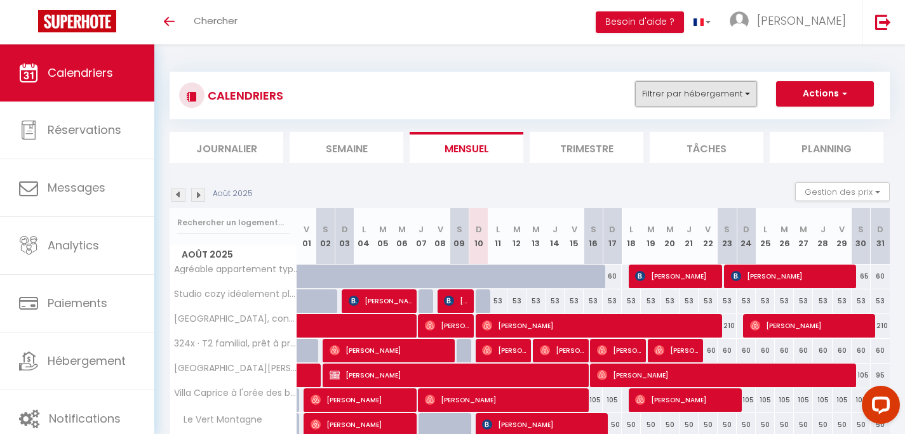
click at [650, 101] on button "Filtrer par hébergement" at bounding box center [696, 93] width 122 height 25
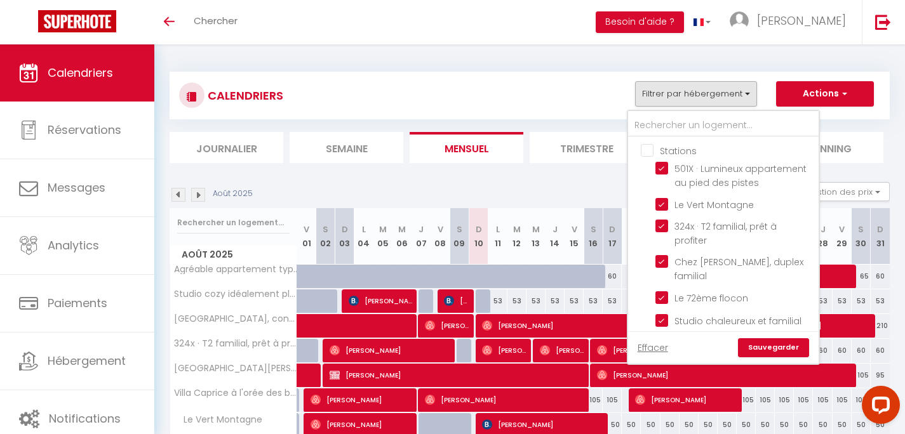
click at [647, 154] on input "Stations" at bounding box center [736, 150] width 191 height 13
checkbox input "true"
click at [647, 154] on input "Stations" at bounding box center [736, 150] width 191 height 13
checkbox input "false"
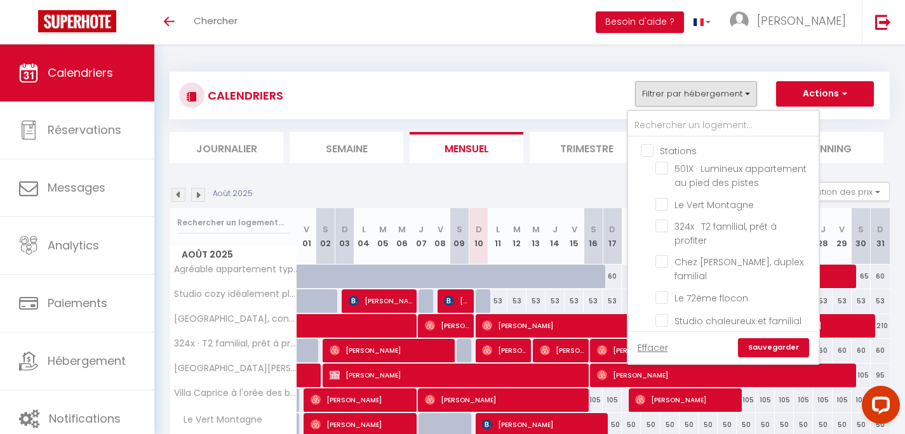
checkbox input "false"
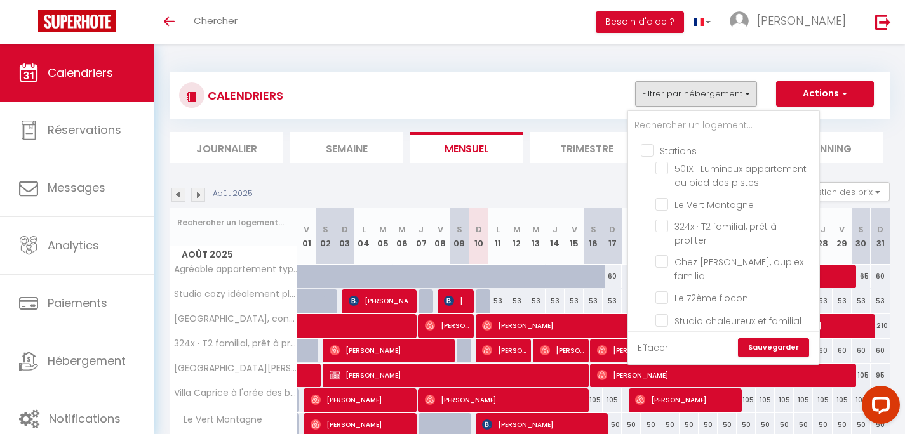
checkbox input "false"
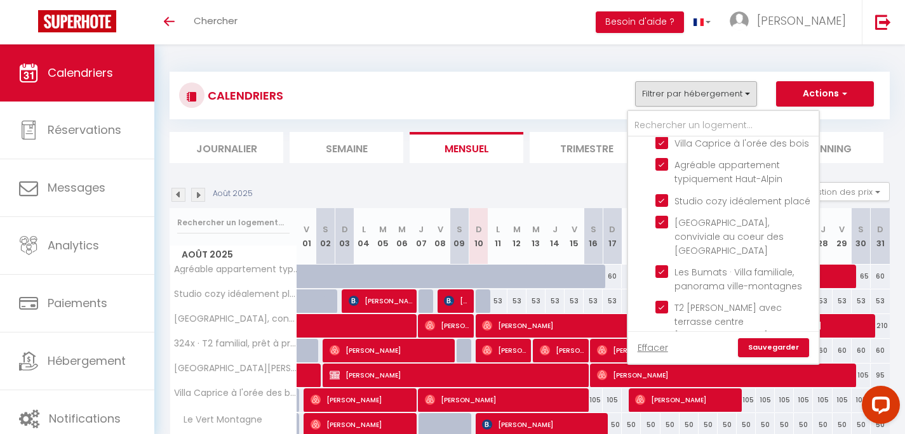
scroll to position [318, 0]
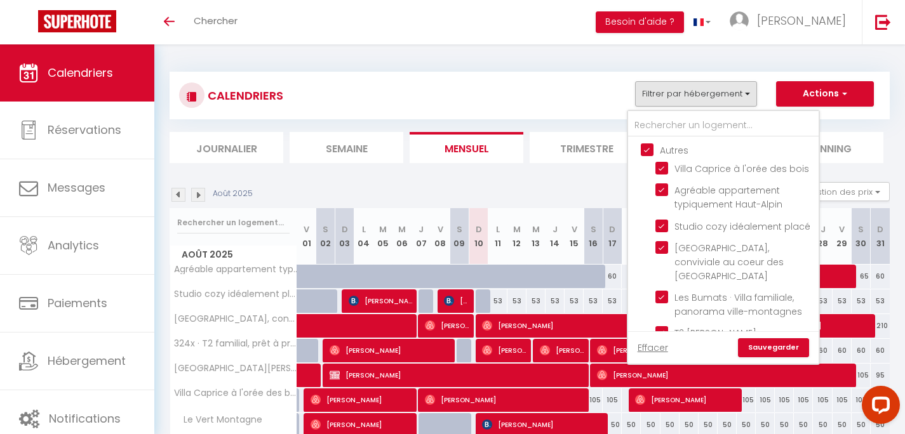
click at [647, 154] on input "Autres" at bounding box center [736, 149] width 191 height 13
checkbox input "false"
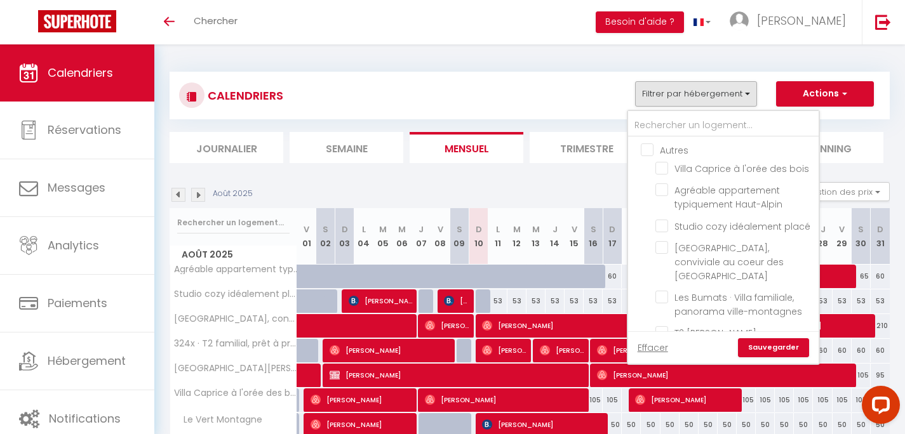
checkbox input "false"
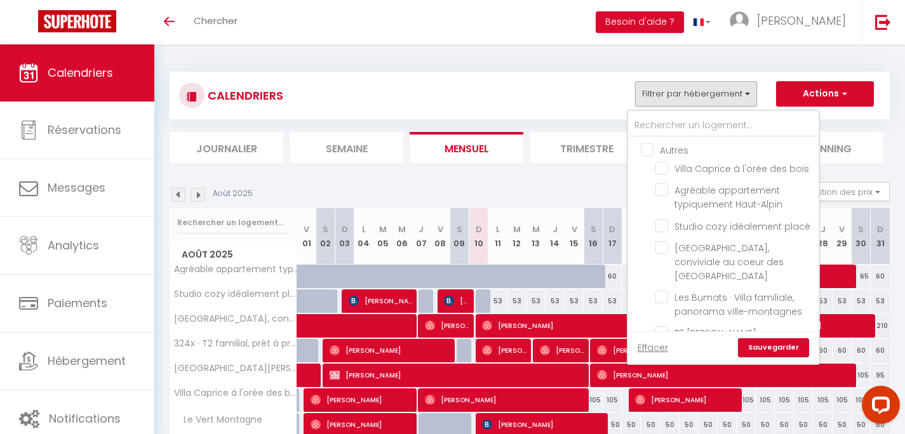
checkbox input "false"
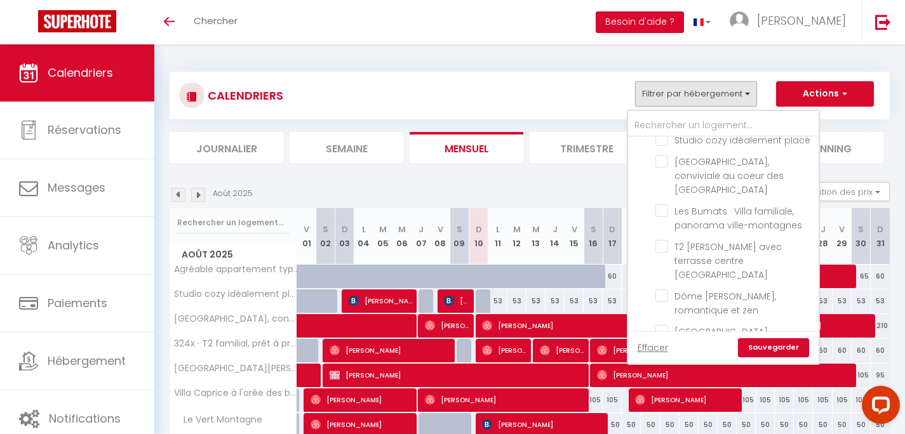
scroll to position [419, 0]
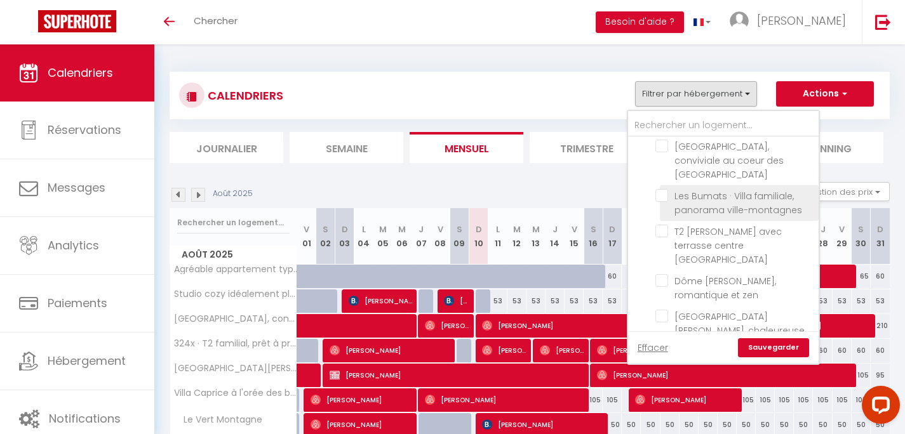
click at [692, 198] on input "Les Bumats · Villa familiale, panorama ville-montagnes" at bounding box center [734, 195] width 159 height 13
checkbox input "true"
click at [767, 345] on link "Sauvegarder" at bounding box center [773, 348] width 71 height 19
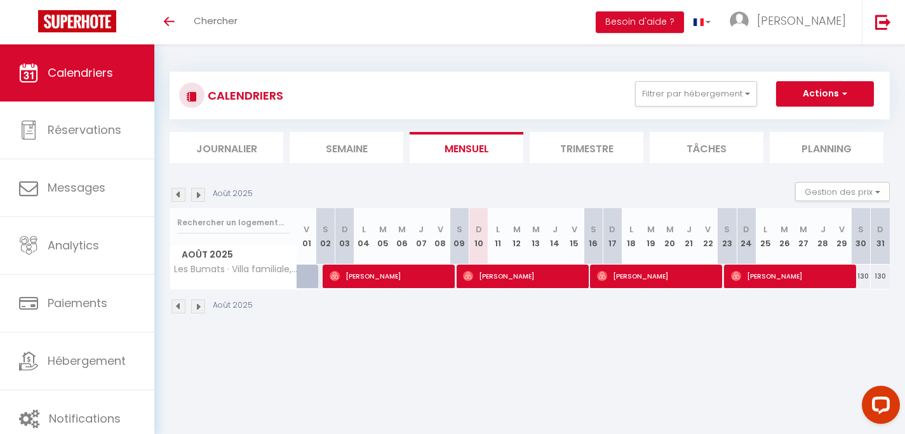
click at [615, 153] on li "Trimestre" at bounding box center [587, 147] width 114 height 31
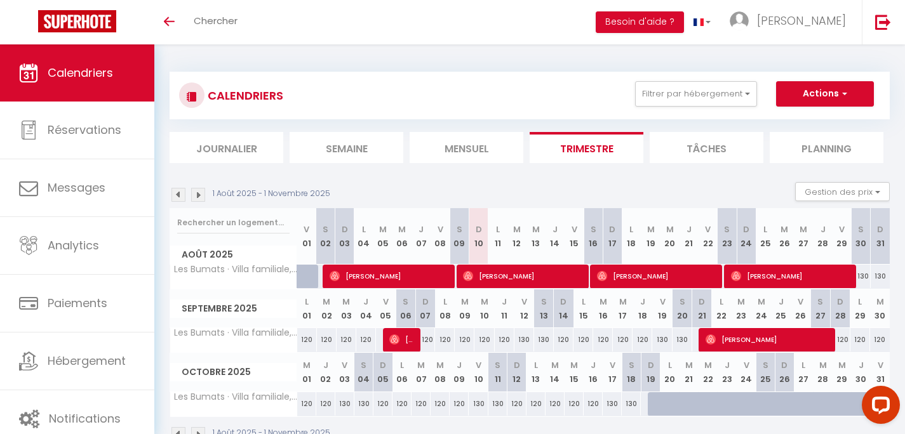
click at [815, 283] on span "[PERSON_NAME]" at bounding box center [791, 276] width 121 height 24
select select "OK"
select select "0"
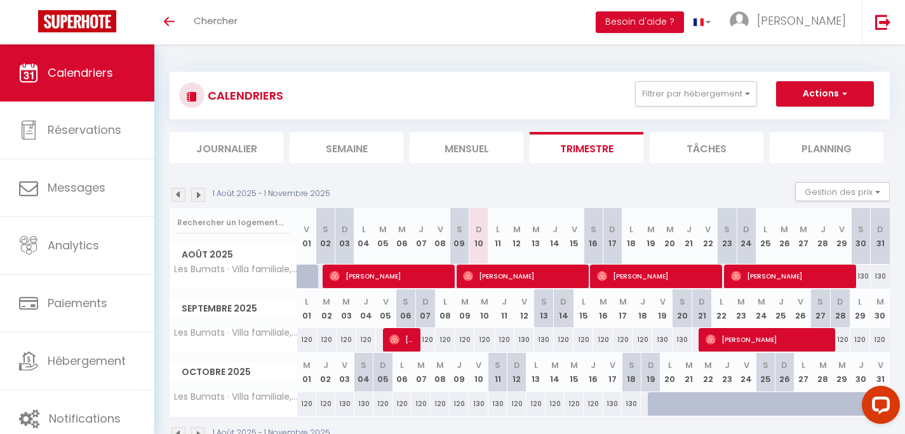
select select "1"
select select
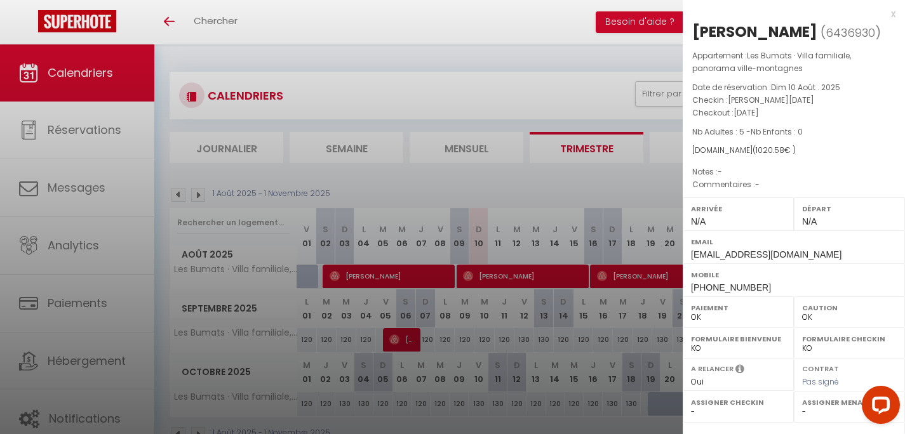
click at [884, 13] on div "x" at bounding box center [789, 13] width 213 height 15
